Goal: Register for event/course

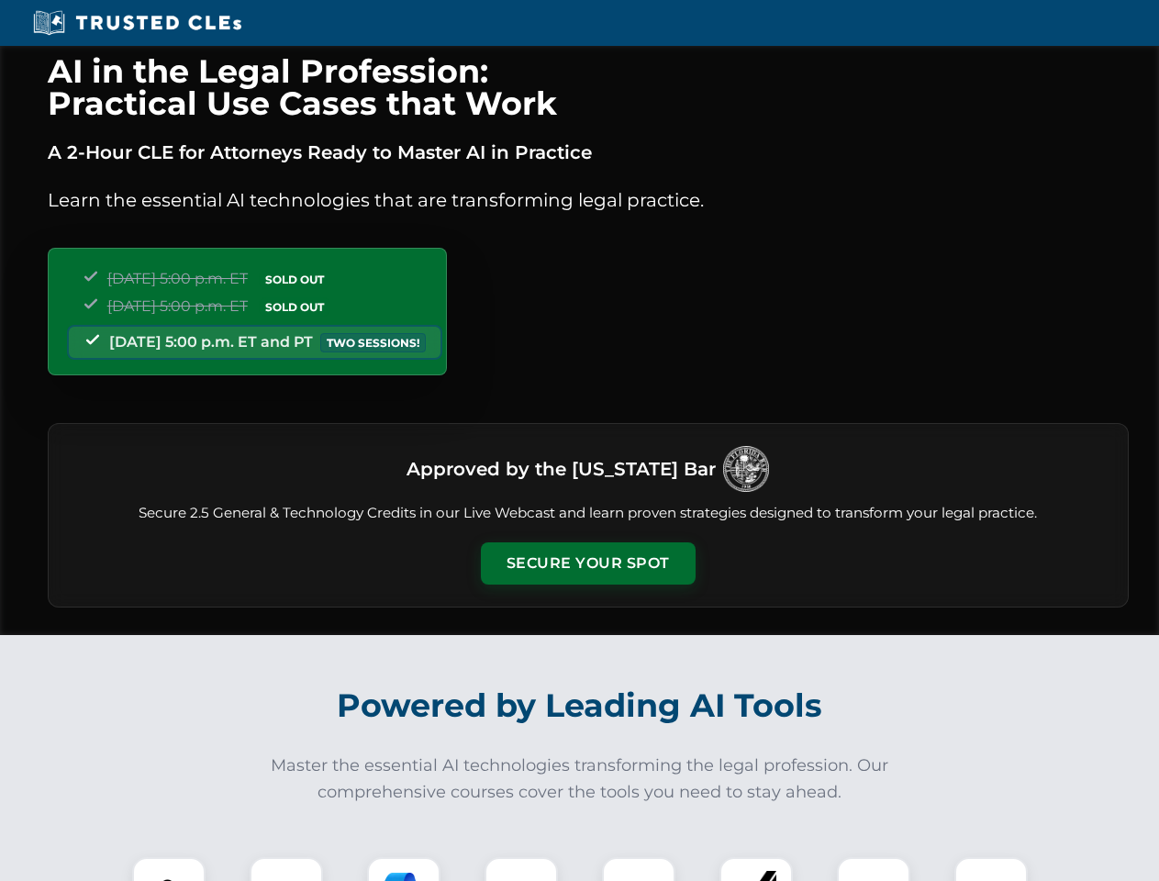
click at [587, 564] on button "Secure Your Spot" at bounding box center [588, 563] width 215 height 42
click at [169, 869] on img at bounding box center [168, 893] width 53 height 53
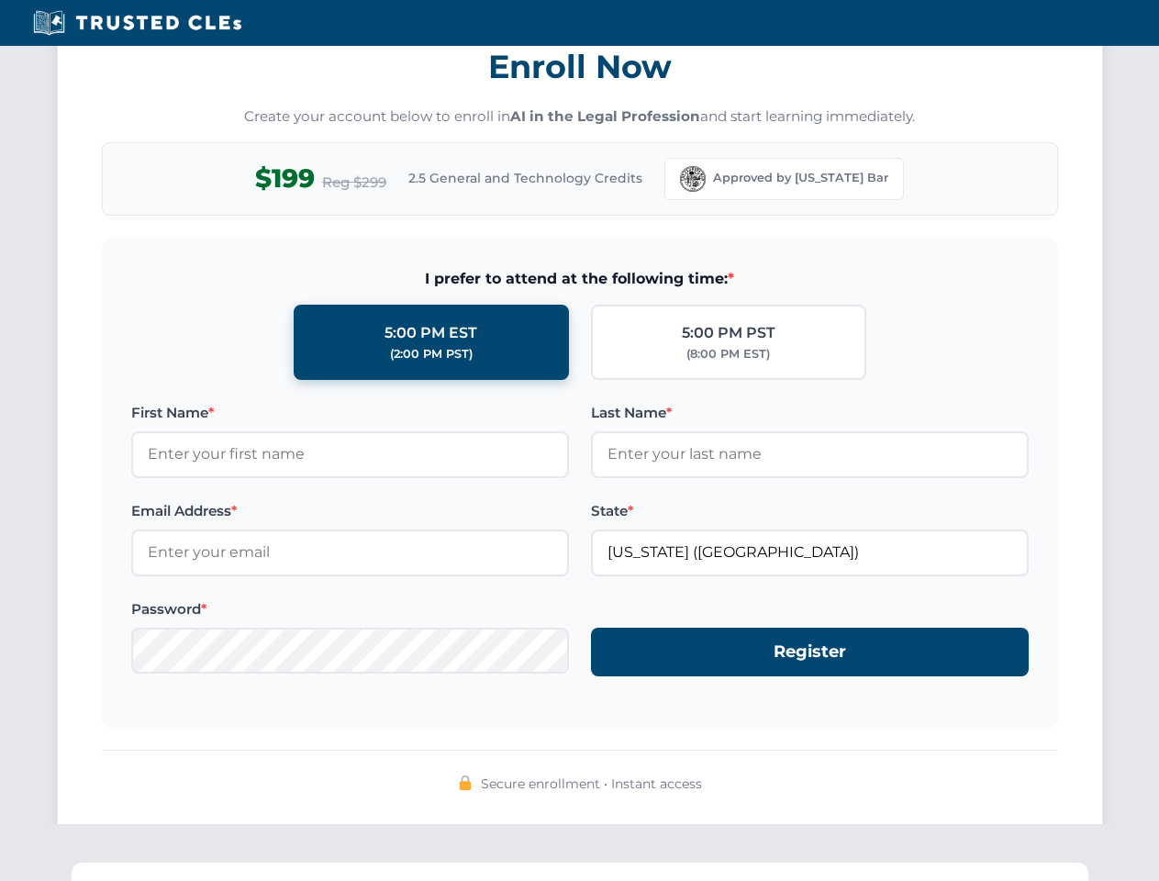
scroll to position [1802, 0]
